Goal: Go to known website: Go to known website

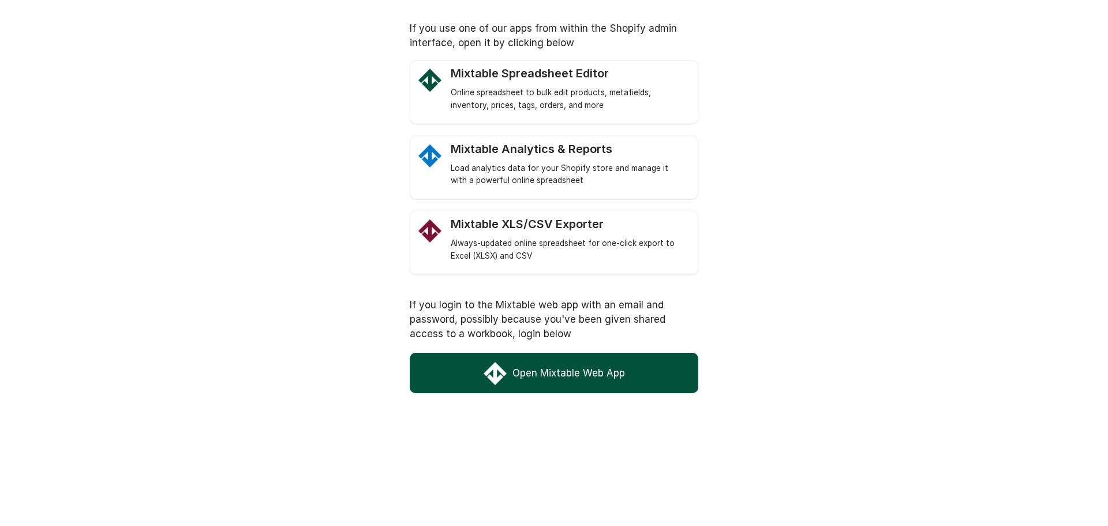
click at [533, 374] on link "Open Mixtable Web App" at bounding box center [554, 373] width 288 height 40
click at [556, 368] on link "Open Mixtable Web App" at bounding box center [554, 373] width 288 height 40
click at [557, 377] on link "Open Mixtable Web App" at bounding box center [554, 373] width 288 height 40
